Goal: Task Accomplishment & Management: Use online tool/utility

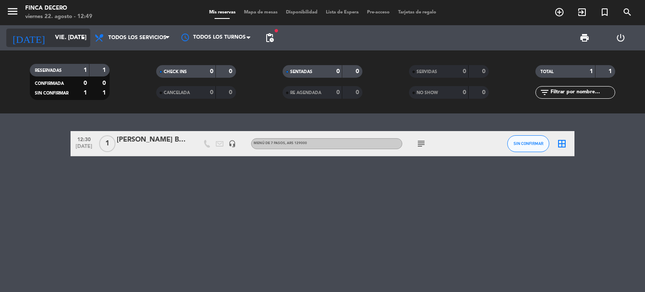
click at [64, 41] on input "vie. [DATE]" at bounding box center [91, 37] width 80 height 15
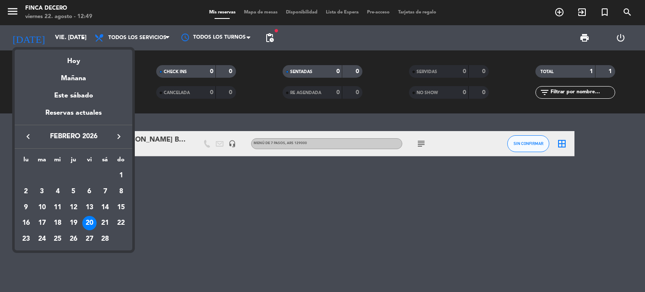
click at [25, 138] on icon "keyboard_arrow_left" at bounding box center [28, 137] width 10 height 10
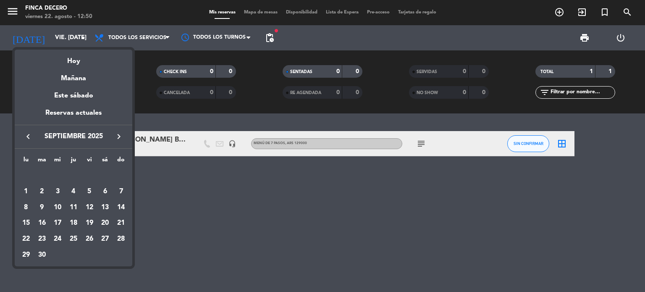
click at [25, 138] on icon "keyboard_arrow_left" at bounding box center [28, 137] width 10 height 10
click at [94, 225] on div "22" at bounding box center [89, 223] width 14 height 14
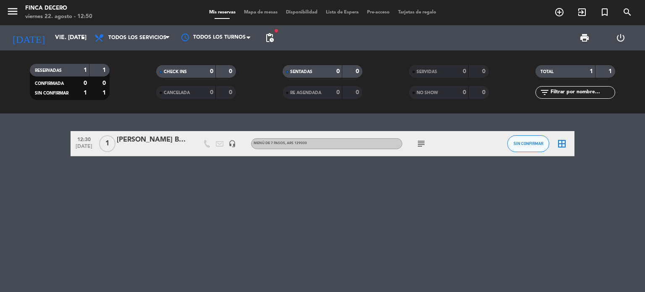
type input "vie. 22 ago."
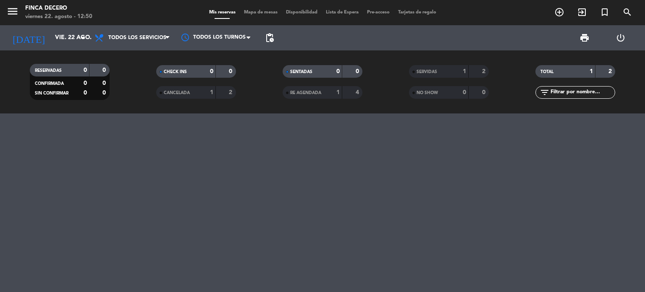
click at [328, 165] on div at bounding box center [322, 202] width 645 height 179
